Goal: Information Seeking & Learning: Learn about a topic

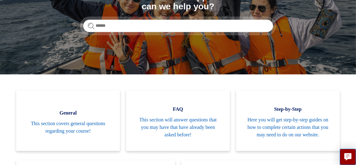
scroll to position [116, 0]
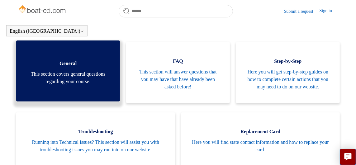
click at [71, 79] on span "This section covers general questions regarding your course!" at bounding box center [68, 77] width 85 height 15
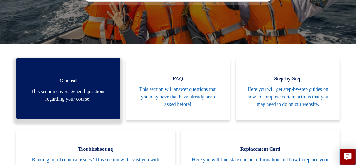
scroll to position [137, 0]
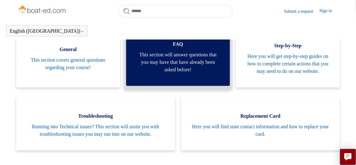
click at [157, 73] on span "This section will answer questions that you may have that have already been ask…" at bounding box center [177, 62] width 85 height 22
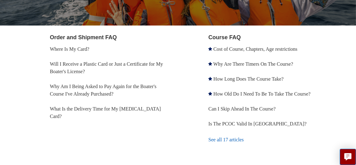
scroll to position [110, 0]
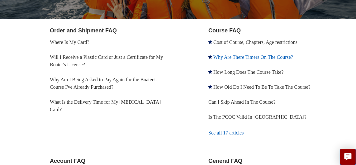
click at [278, 58] on link "Why Are There Timers On The Course?" at bounding box center [253, 56] width 80 height 5
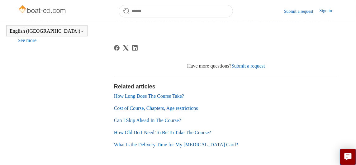
scroll to position [295, 0]
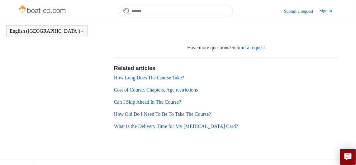
click at [156, 75] on link "How Long Does The Course Take?" at bounding box center [149, 77] width 70 height 5
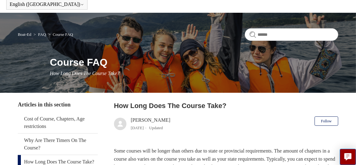
scroll to position [23, 0]
